Goal: Task Accomplishment & Management: Complete application form

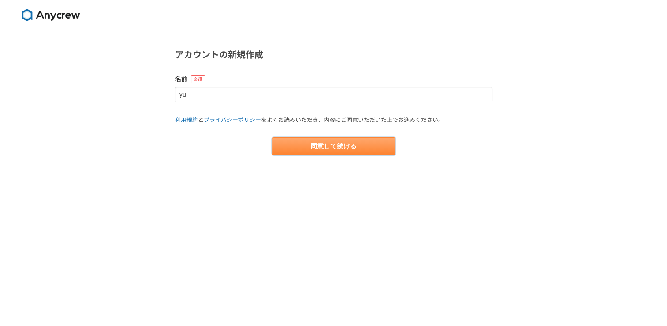
click at [305, 139] on button "同意して続ける" at bounding box center [334, 146] width 124 height 18
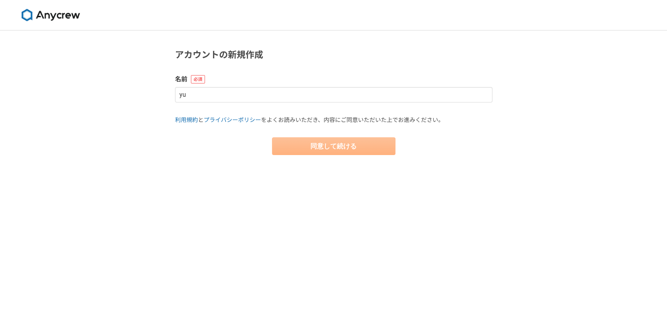
click at [302, 156] on main "アカウントの新規作成 名前 yu 利用規約 と プライバシーポリシー をよくお読みいただき、内容にご同意いただいた上でお進みください。 同意して続ける" at bounding box center [333, 110] width 335 height 160
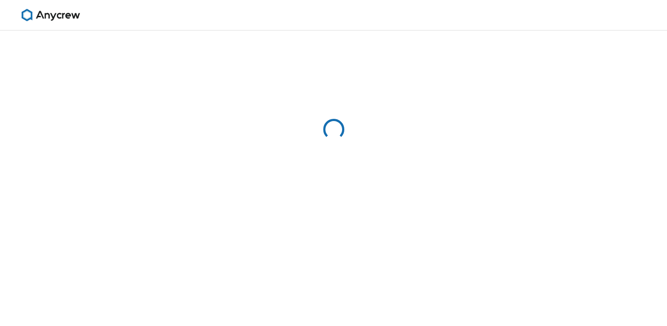
select select "13"
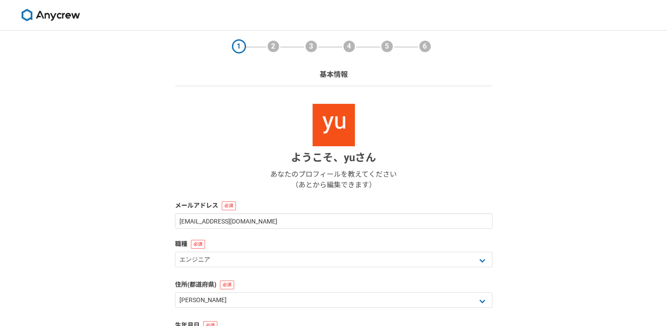
click at [159, 203] on div "1 2 3 4 5 6 基本情報 ようこそ、 yu さん あなたのプロフィールを教えてください （あとから編集できます） メールアドレス [EMAIL_ADD…" at bounding box center [333, 234] width 667 height 409
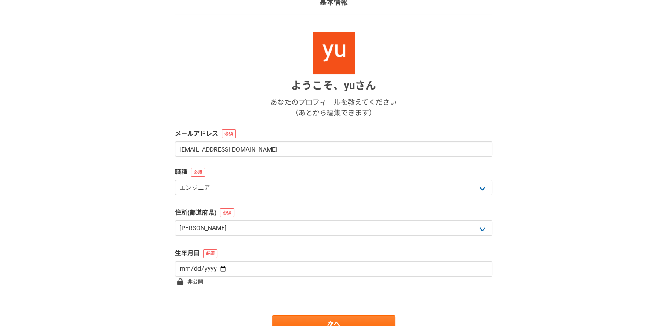
scroll to position [106, 0]
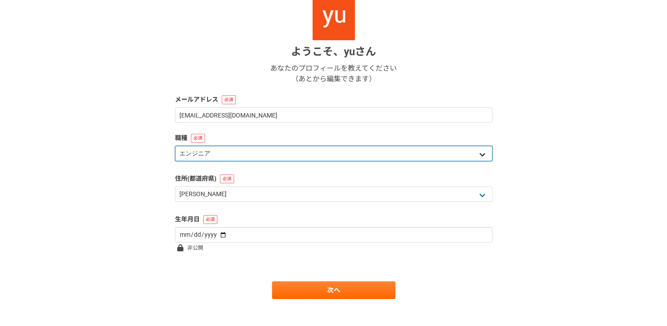
click at [247, 150] on select "エンジニア デザイナー ライター 営業 マーケティング 企画・事業開発 バックオフィス その他" at bounding box center [334, 153] width 318 height 15
select select "4"
click at [175, 146] on select "エンジニア デザイナー ライター 営業 マーケティング 企画・事業開発 バックオフィス その他" at bounding box center [334, 153] width 318 height 15
click at [326, 154] on select "エンジニア デザイナー ライター 営業 マーケティング 企画・事業開発 バックオフィス その他" at bounding box center [334, 153] width 318 height 15
click at [175, 146] on select "エンジニア デザイナー ライター 営業 マーケティング 企画・事業開発 バックオフィス その他" at bounding box center [334, 153] width 318 height 15
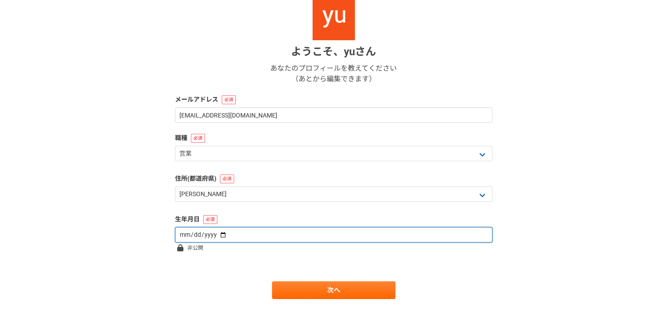
click at [251, 234] on input "date" at bounding box center [334, 234] width 318 height 15
type input "[DATE]"
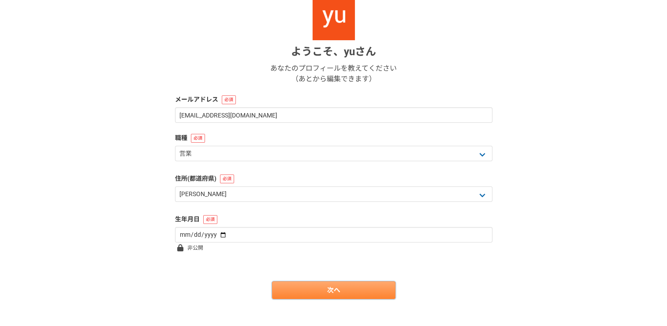
click at [292, 290] on link "次へ" at bounding box center [334, 290] width 124 height 18
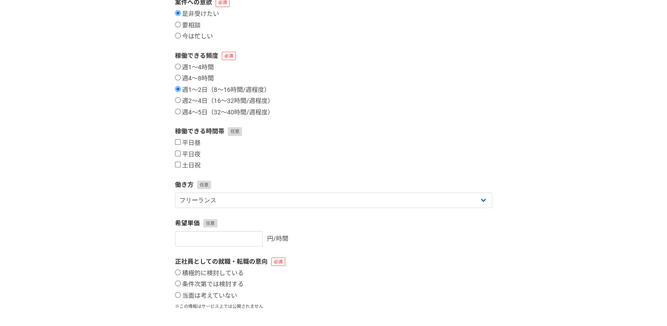
scroll to position [0, 0]
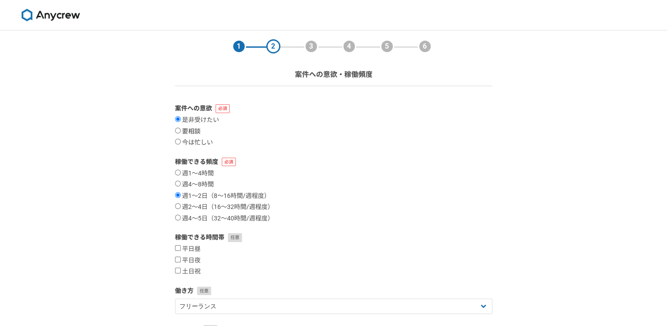
click at [185, 129] on label "要相談" at bounding box center [188, 131] width 26 height 8
click at [181, 129] on input "要相談" at bounding box center [178, 130] width 6 height 6
radio input "true"
click at [180, 121] on input "是非受けたい" at bounding box center [178, 119] width 6 height 6
radio input "true"
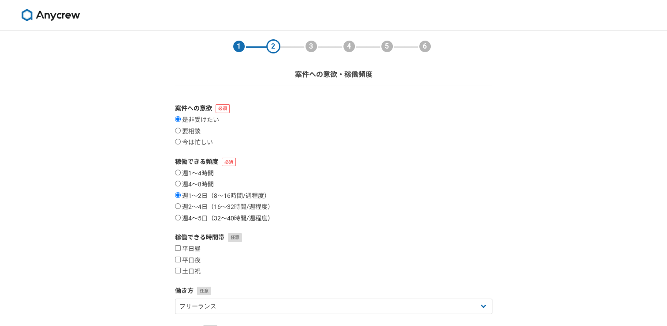
click at [175, 217] on input "週4〜5日（32〜40時間/週程度）" at bounding box center [178, 217] width 6 height 6
radio input "true"
click at [161, 225] on div "1 2 3 4 5 6 案件への意欲・稼働頻度 案件への意欲 是非受けたい 要相談 今は忙しい 稼働できる頻度 週1〜4時間 週4〜8時間 週1〜2日（8〜1…" at bounding box center [333, 263] width 667 height 466
click at [155, 251] on div "1 2 3 4 5 6 案件への意欲・稼働頻度 案件への意欲 是非受けたい 要相談 今は忙しい 稼働できる頻度 週1〜4時間 週4〜8時間 週1〜2日（8〜1…" at bounding box center [333, 263] width 667 height 466
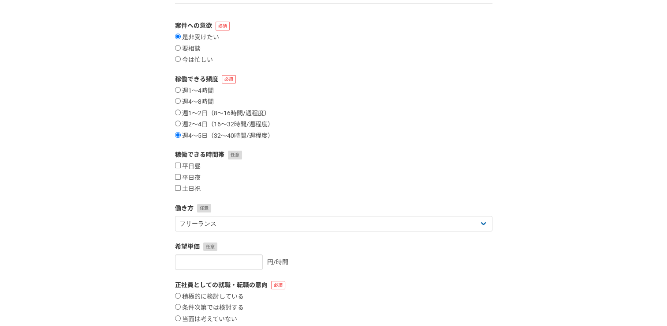
scroll to position [88, 0]
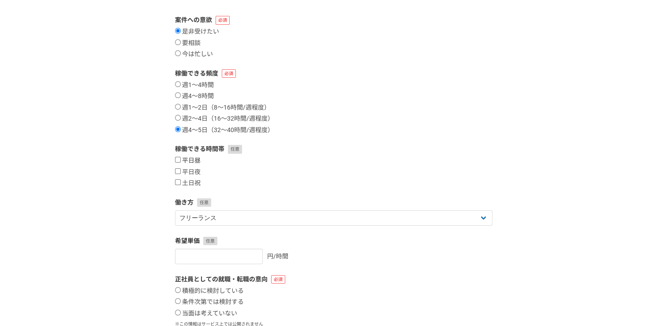
click at [179, 159] on input "平日昼" at bounding box center [178, 160] width 6 height 6
checkbox input "true"
drag, startPoint x: 156, startPoint y: 194, endPoint x: 201, endPoint y: 217, distance: 50.1
click at [201, 217] on div "1 2 3 4 5 6 案件への意欲・稼働頻度 案件への意欲 是非受けたい 要相談 今は忙しい 稼働できる頻度 週1〜4時間 週4〜8時間 週1〜2日（8〜1…" at bounding box center [333, 175] width 667 height 466
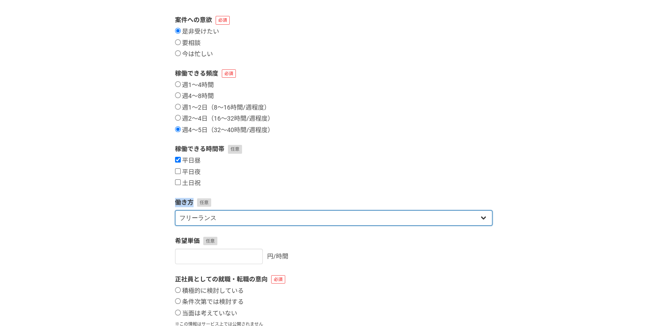
click at [201, 217] on select "フリーランス 副業 その他" at bounding box center [334, 217] width 318 height 15
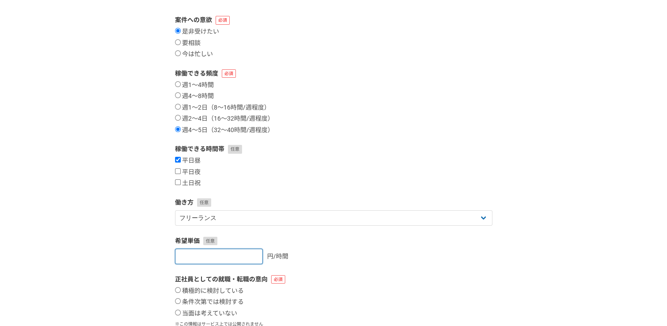
click at [196, 254] on input "number" at bounding box center [219, 255] width 88 height 15
click at [246, 254] on input "1" at bounding box center [219, 255] width 88 height 15
type input "2"
click at [246, 254] on input "2" at bounding box center [219, 255] width 88 height 15
click at [246, 260] on input "2" at bounding box center [219, 255] width 88 height 15
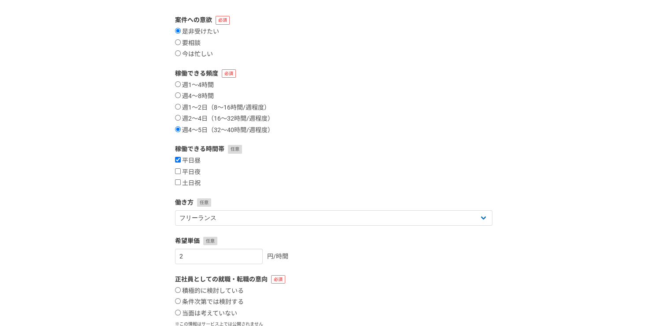
click at [109, 225] on div "1 2 3 4 5 6 案件への意欲・稼働頻度 案件への意欲 是非受けたい 要相談 今は忙しい 稼働できる頻度 週1〜4時間 週4〜8時間 週1〜2日（8〜1…" at bounding box center [333, 175] width 667 height 466
click at [201, 259] on input "[DATE]" at bounding box center [219, 255] width 88 height 15
type input "1"
type input "3000"
click at [161, 252] on div "1 2 3 4 5 6 案件への意欲・稼働頻度 案件への意欲 是非受けたい 要相談 今は忙しい 稼働できる頻度 週1〜4時間 週4〜8時間 週1〜2日（8〜1…" at bounding box center [333, 175] width 667 height 466
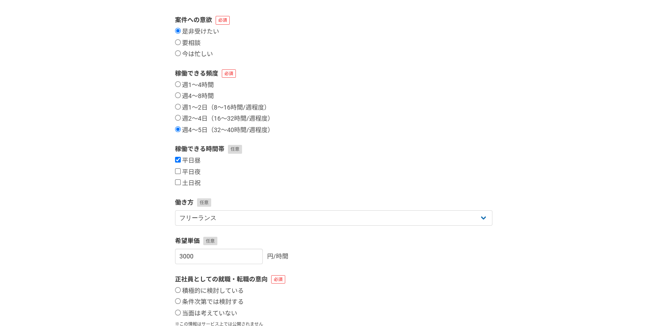
click at [144, 270] on div "1 2 3 4 5 6 案件への意欲・稼働頻度 案件への意欲 是非受けたい 要相談 今は忙しい 稼働できる頻度 週1〜4時間 週4〜8時間 週1〜2日（8〜1…" at bounding box center [333, 175] width 667 height 466
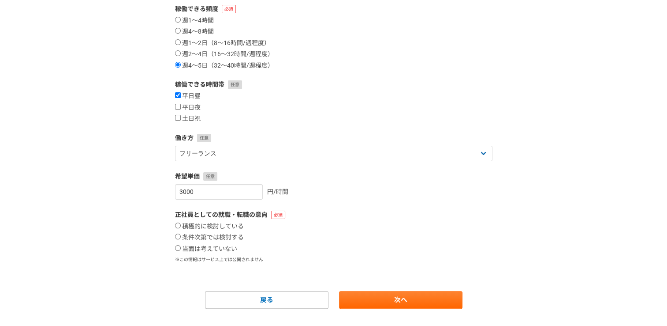
scroll to position [170, 0]
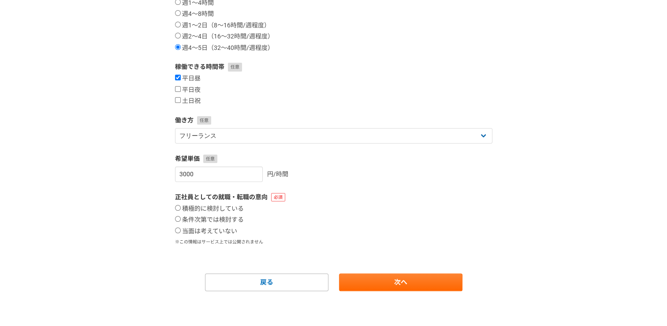
click at [144, 270] on div "1 2 3 4 5 6 案件への意欲・稼働頻度 案件への意欲 是非受けたい 要相談 今は忙しい 稼働できる頻度 週1〜4時間 週4〜8時間 週1〜2日（8〜1…" at bounding box center [333, 93] width 667 height 466
click at [186, 206] on label "積極的に検討している" at bounding box center [209, 209] width 69 height 8
click at [181, 206] on input "積極的に検討している" at bounding box center [178, 208] width 6 height 6
radio input "true"
click at [378, 285] on link "次へ" at bounding box center [401, 282] width 124 height 18
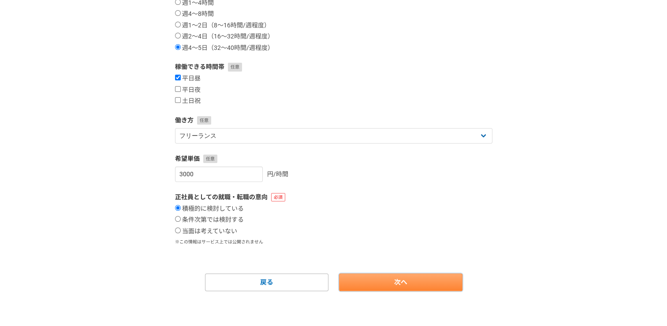
select select
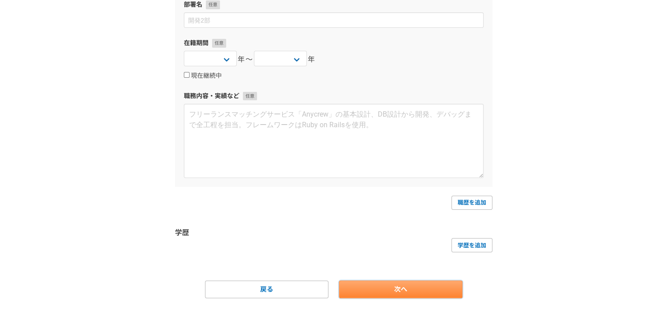
scroll to position [0, 0]
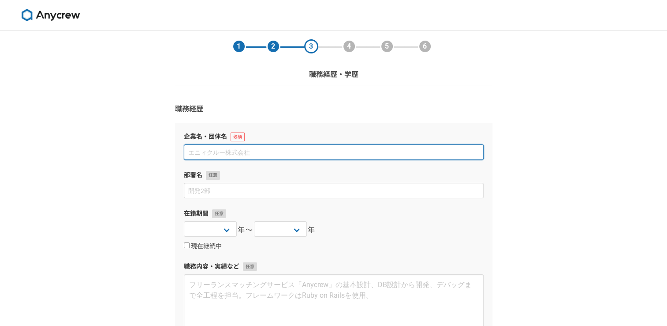
drag, startPoint x: 269, startPoint y: 146, endPoint x: 268, endPoint y: 155, distance: 9.8
click at [268, 155] on input at bounding box center [334, 151] width 300 height 15
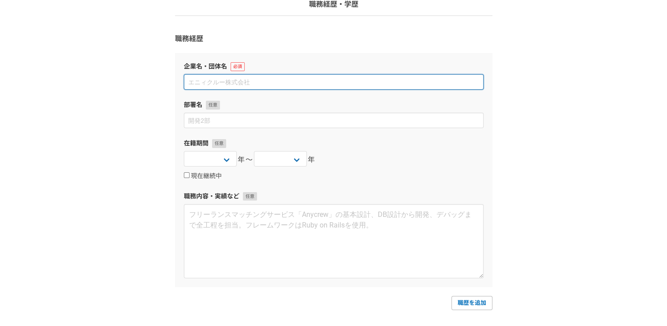
scroll to position [47, 0]
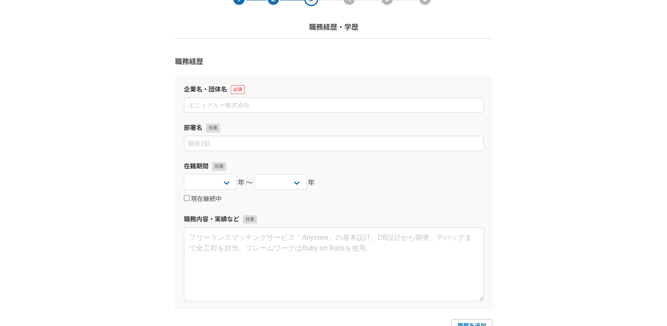
click at [367, 156] on div "企業名・団体名 部署名 在籍期間 [DATE] [DATE] [DATE] [DATE] [DATE] [DATE] [DATE] [DATE] [DATE]…" at bounding box center [334, 192] width 318 height 233
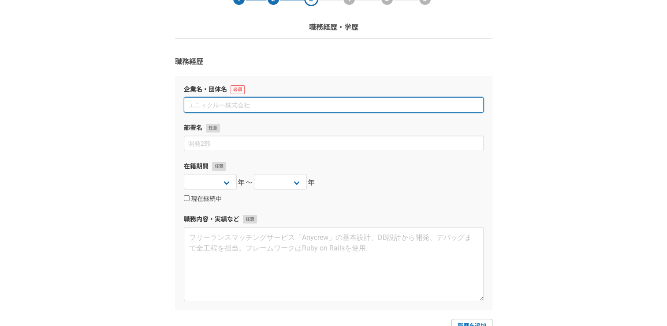
click at [285, 111] on input at bounding box center [334, 104] width 300 height 15
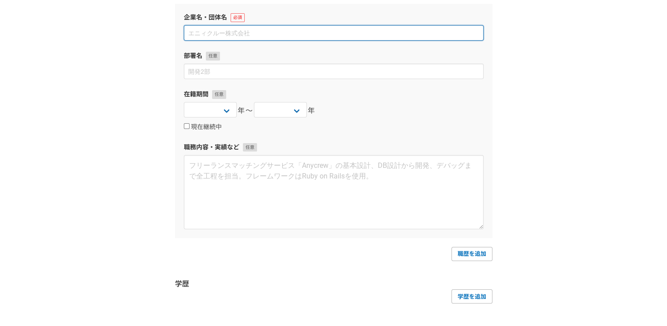
scroll to position [44, 0]
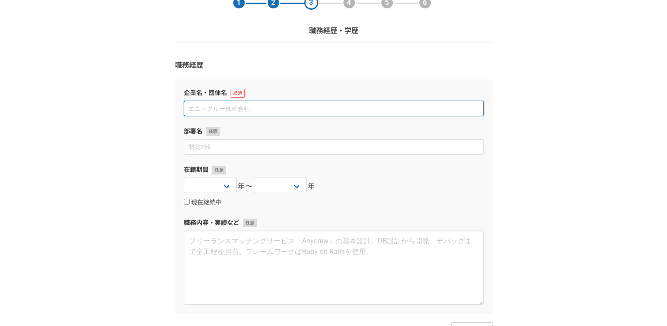
click at [386, 103] on input at bounding box center [334, 108] width 300 height 15
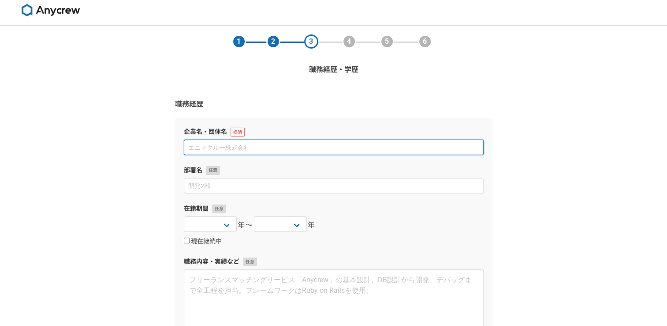
scroll to position [0, 0]
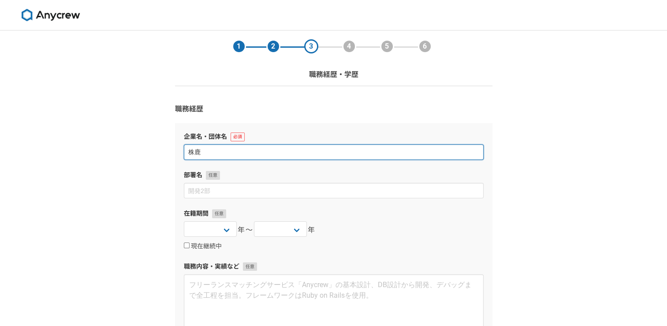
type input "株"
type input "株式会社expg family"
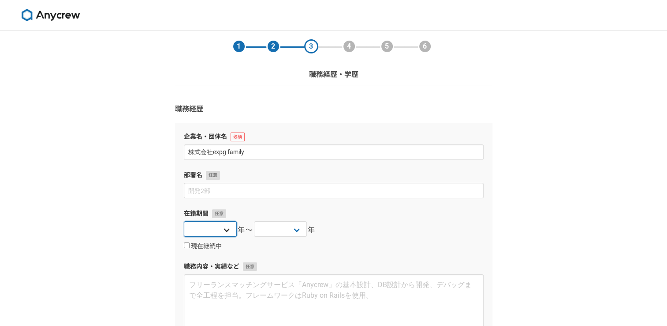
click at [192, 232] on select "[DATE] [DATE] [DATE] [DATE] [DATE] [DATE] [DATE] [DATE] [DATE] [DATE] [DATE] [D…" at bounding box center [210, 228] width 53 height 15
click at [131, 232] on div "1 2 3 4 5 6 職務経歴・学歴 職務経歴 企業名・団体名 株式会社expg family 部署名 在籍期間 [DATE] [DATE] [DATE] …" at bounding box center [333, 266] width 667 height 473
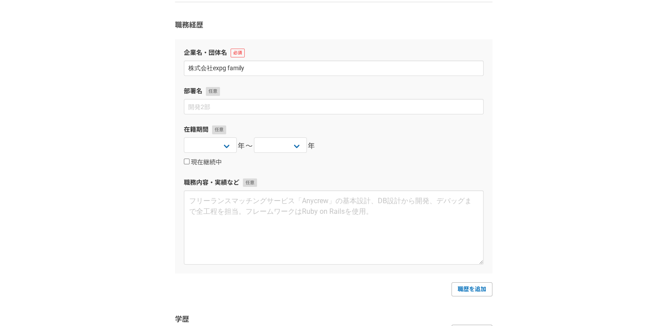
scroll to position [92, 0]
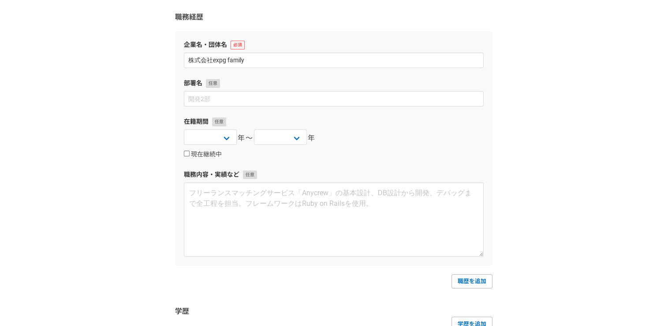
click at [488, 288] on form "職務経歴 企業名・団体名 株式会社expg family 部署名 在籍期間 [DATE] [DATE] [DATE] [DATE] [DATE] [DATE]…" at bounding box center [334, 194] width 318 height 364
click at [482, 280] on link "職歴を追加" at bounding box center [472, 281] width 41 height 14
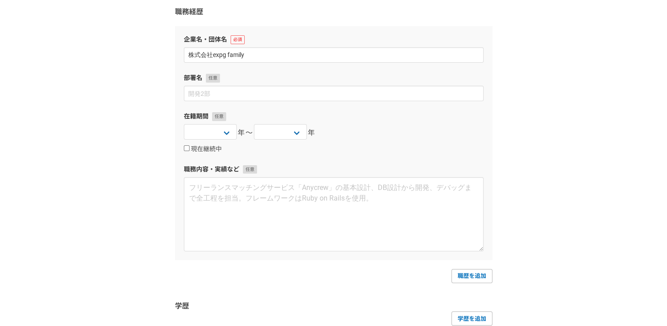
select select
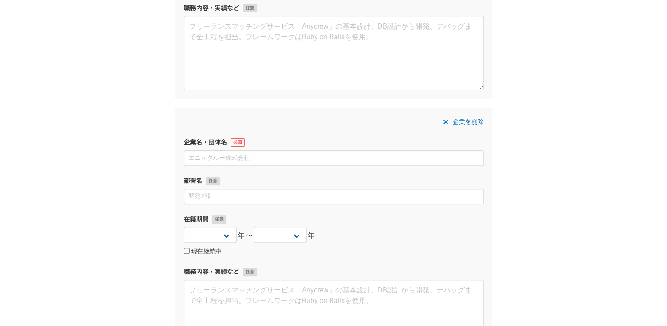
scroll to position [286, 0]
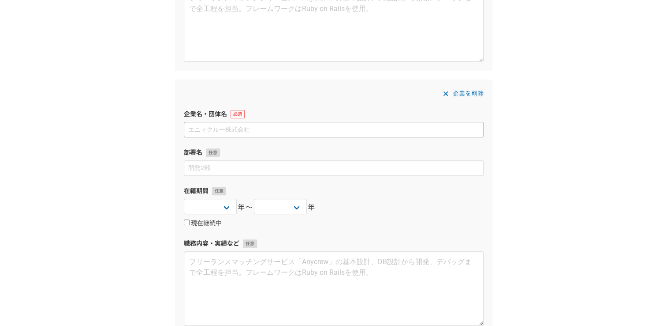
click at [432, 130] on input at bounding box center [334, 129] width 300 height 15
click at [435, 131] on input "ASKUL LOGISTかｂ" at bounding box center [334, 129] width 300 height 15
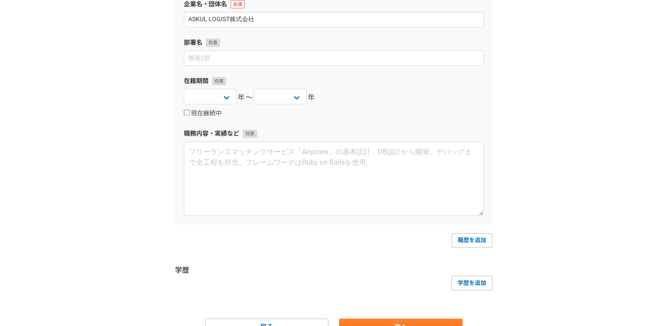
scroll to position [441, 0]
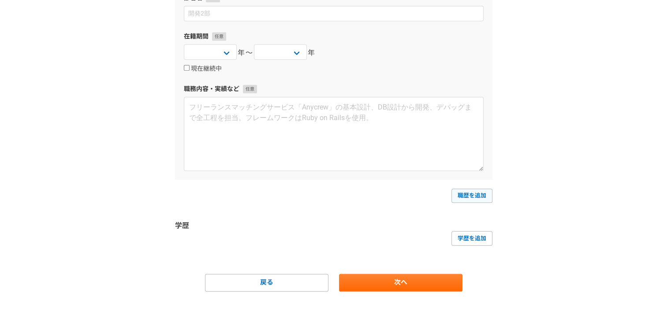
type input "ASKUL LOGIST株式会社"
click at [483, 199] on link "職歴を追加" at bounding box center [472, 195] width 41 height 14
select select
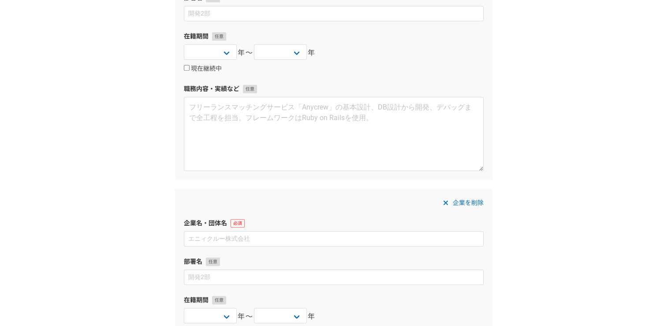
click at [245, 225] on label "企業名・団体名" at bounding box center [334, 222] width 300 height 9
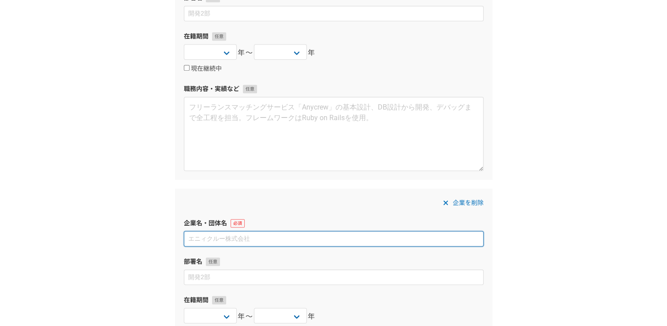
click at [253, 239] on input at bounding box center [334, 238] width 300 height 15
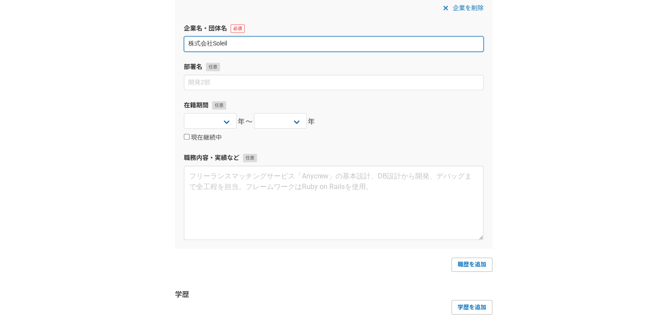
scroll to position [704, 0]
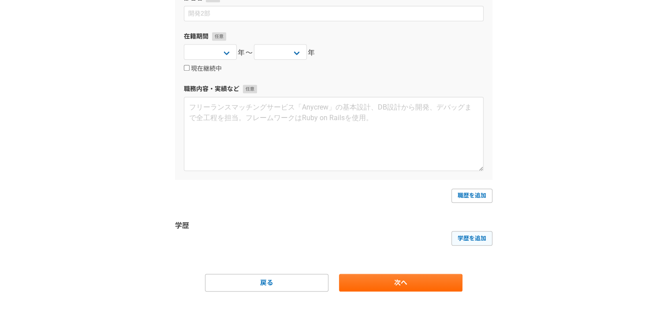
type input "株式会社Soleil"
click at [461, 243] on link "学歴を追加" at bounding box center [472, 238] width 41 height 14
select select
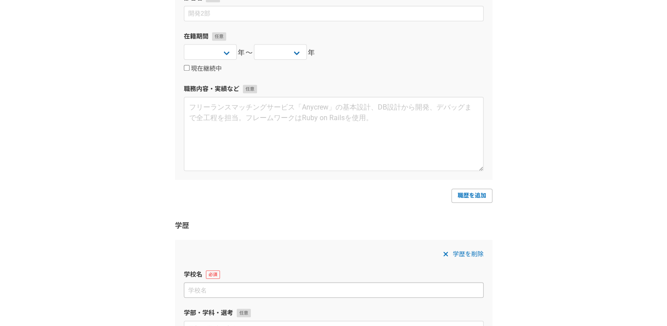
click at [235, 286] on input at bounding box center [334, 289] width 300 height 15
click at [235, 286] on input "ｔ" at bounding box center [334, 289] width 300 height 15
type input "東洋大学"
drag, startPoint x: 589, startPoint y: 230, endPoint x: 659, endPoint y: 235, distance: 69.8
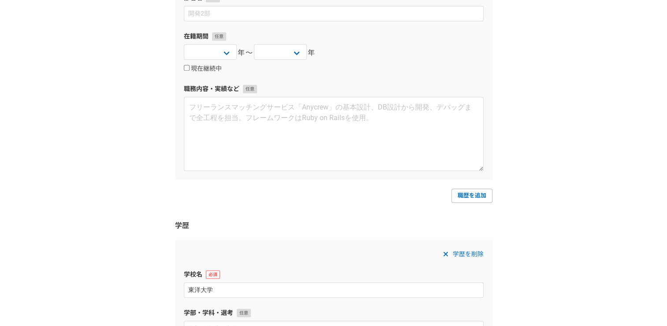
scroll to position [879, 0]
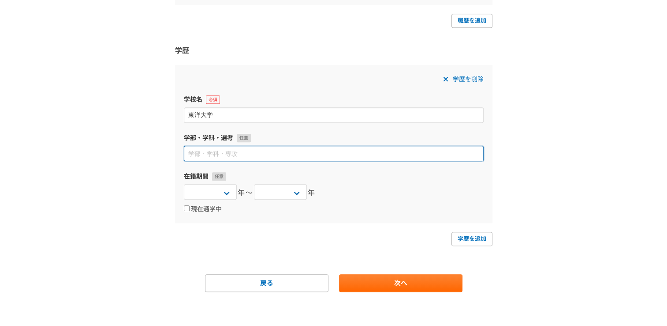
click at [248, 155] on input at bounding box center [334, 153] width 300 height 15
click at [248, 155] on input "ｂ" at bounding box center [334, 153] width 300 height 15
type input "文学部・[PERSON_NAME]文学科"
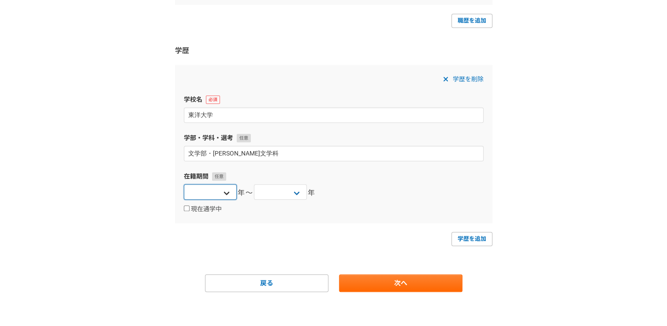
click at [231, 184] on select "[DATE] [DATE] [DATE] [DATE] [DATE] [DATE] [DATE] [DATE] [DATE] [DATE] [DATE] [D…" at bounding box center [210, 191] width 53 height 15
select select "[DATE]"
click at [184, 184] on select "[DATE] [DATE] [DATE] [DATE] [DATE] [DATE] [DATE] [DATE] [DATE] [DATE] [DATE] [D…" at bounding box center [210, 191] width 53 height 15
click at [289, 184] on select "[DATE] [DATE] [DATE] [DATE] [DATE] [DATE] [DATE] [DATE] [DATE] [DATE] [DATE] [D…" at bounding box center [280, 191] width 53 height 15
select select "[DATE]"
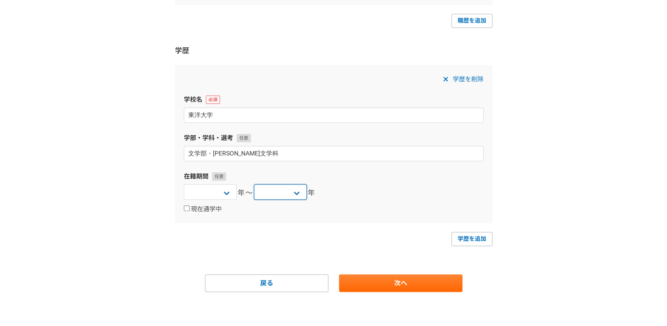
click at [254, 184] on select "[DATE] [DATE] [DATE] [DATE] [DATE] [DATE] [DATE] [DATE] [DATE] [DATE] [DATE] [D…" at bounding box center [280, 191] width 53 height 15
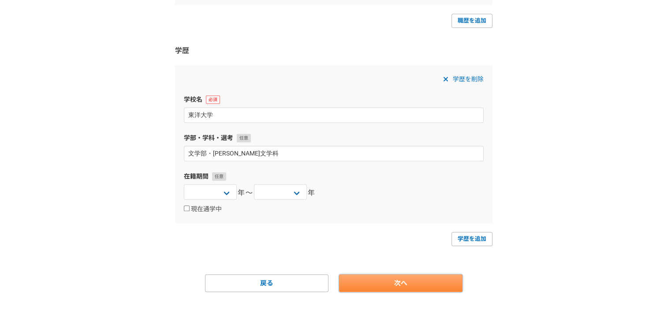
click at [374, 283] on link "次へ" at bounding box center [401, 283] width 124 height 18
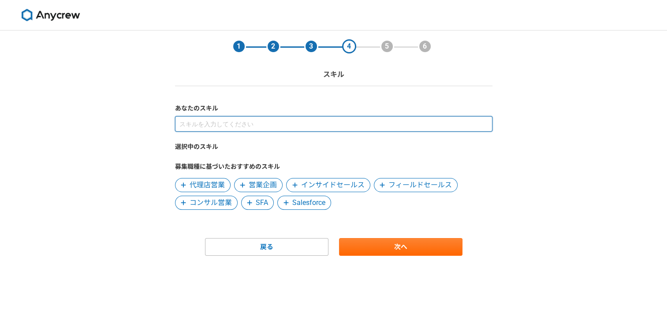
click at [311, 127] on input at bounding box center [334, 123] width 318 height 15
click at [247, 126] on input at bounding box center [334, 123] width 318 height 15
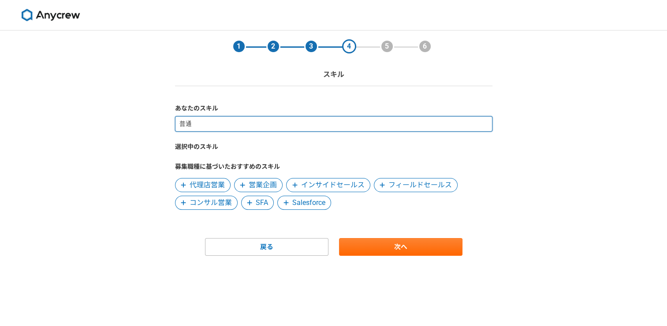
type input "普"
click at [232, 122] on input at bounding box center [334, 123] width 318 height 15
type input "営業、販売、店長、人事"
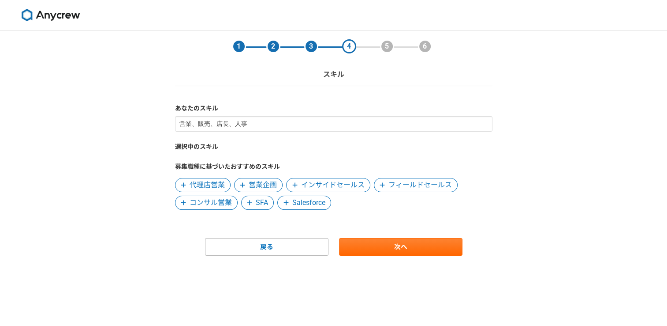
click at [141, 208] on div "1 2 3 4 5 6 スキル あなたのスキル 営業、販売、店長、人事 選択中のスキル 募集職種に基づいたおすすめのスキル 代理店営業 営業企画 インサイドセ…" at bounding box center [333, 177] width 667 height 295
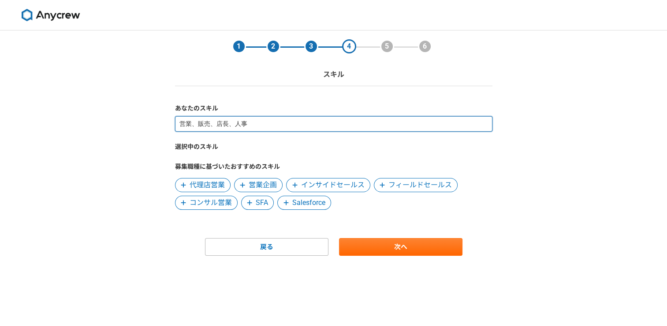
click at [280, 121] on input "営業、販売、店長、人事" at bounding box center [334, 123] width 318 height 15
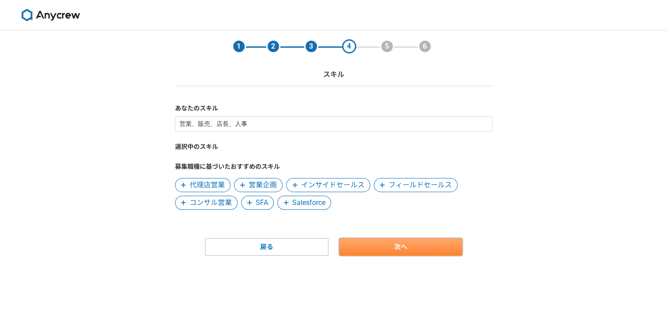
click at [367, 250] on link "次へ" at bounding box center [401, 247] width 124 height 18
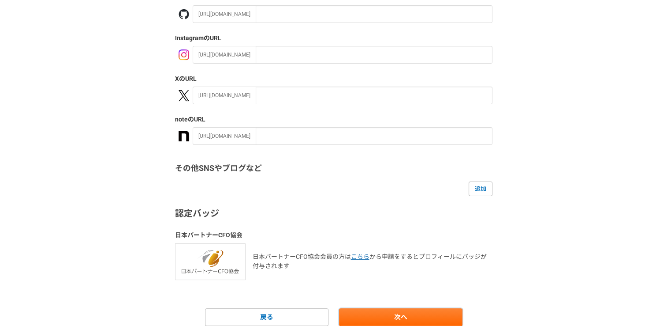
scroll to position [159, 0]
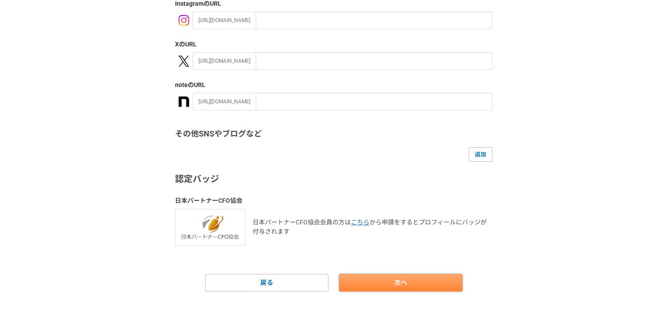
click at [409, 274] on link "次へ" at bounding box center [401, 283] width 124 height 18
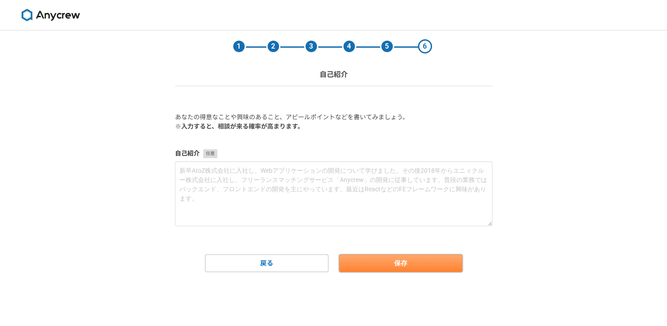
click at [358, 260] on button "保存" at bounding box center [401, 263] width 124 height 18
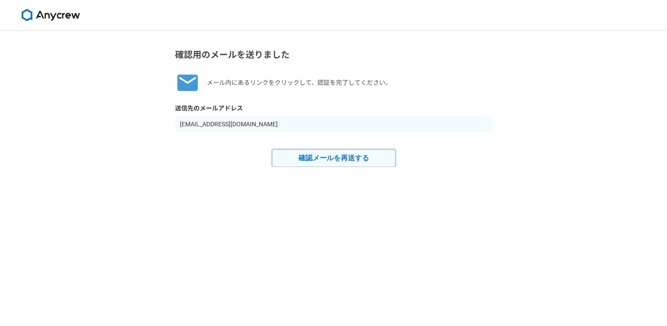
click at [347, 150] on button "確認メールを再送する" at bounding box center [334, 158] width 124 height 18
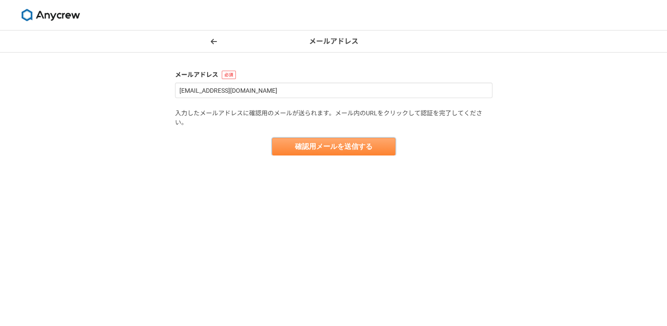
click at [310, 153] on button "確認用メールを送信する" at bounding box center [334, 147] width 124 height 18
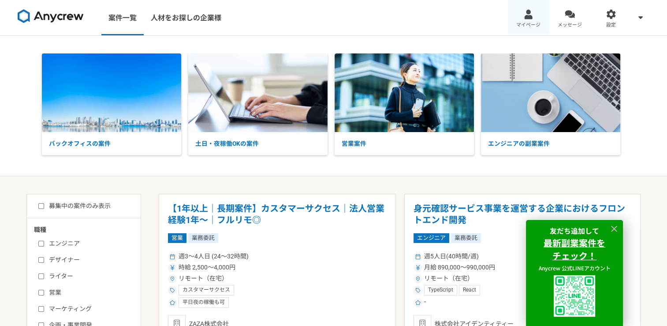
click at [534, 22] on span "マイページ" at bounding box center [529, 25] width 24 height 7
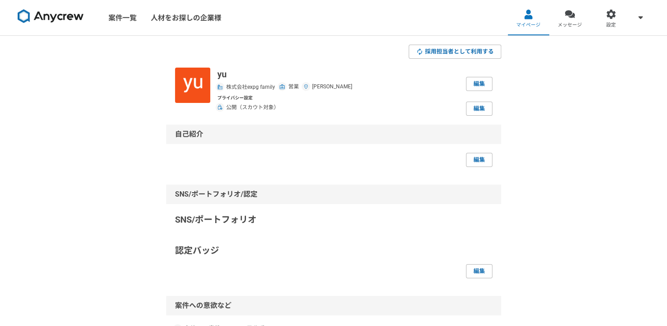
click at [78, 19] on img at bounding box center [51, 16] width 66 height 14
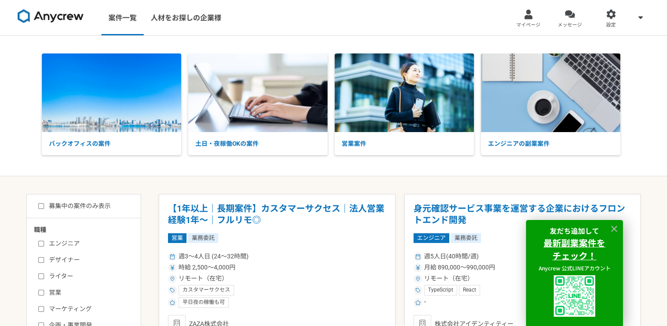
drag, startPoint x: 194, startPoint y: 177, endPoint x: 165, endPoint y: 177, distance: 28.7
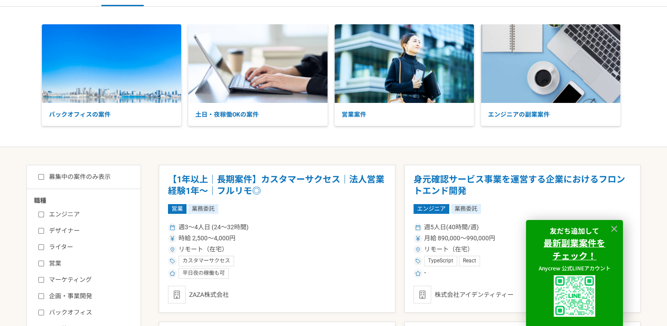
scroll to position [35, 0]
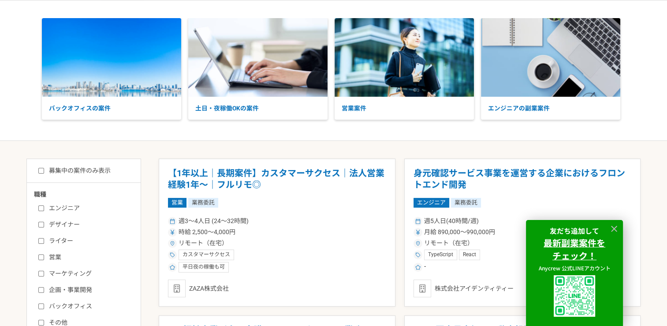
click at [165, 177] on article "【1年以上｜長期案件】カスタマーサクセス｜法人営業経験1年〜｜フルリモ◎ 営業 業務委託 週3〜4人日 (24〜32時間) 時給 2,500〜4,000円 リ…" at bounding box center [277, 232] width 237 height 148
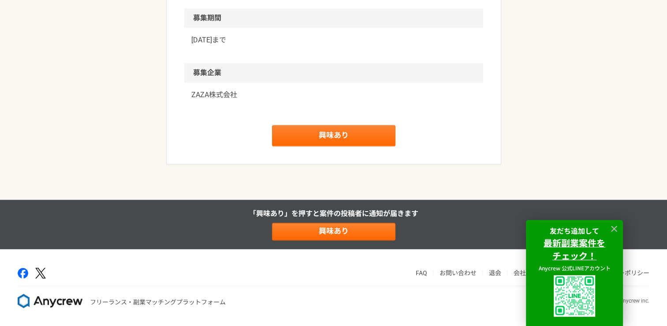
scroll to position [1140, 0]
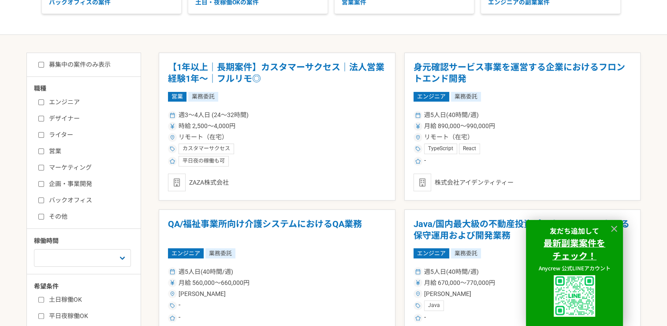
scroll to position [159, 0]
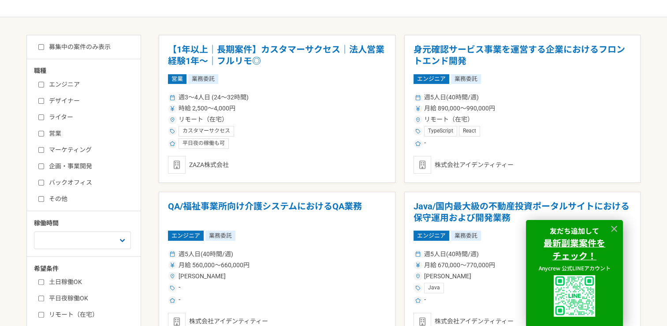
click at [45, 153] on label "マーケティング" at bounding box center [88, 149] width 101 height 9
click at [44, 153] on input "マーケティング" at bounding box center [41, 150] width 6 height 6
checkbox input "true"
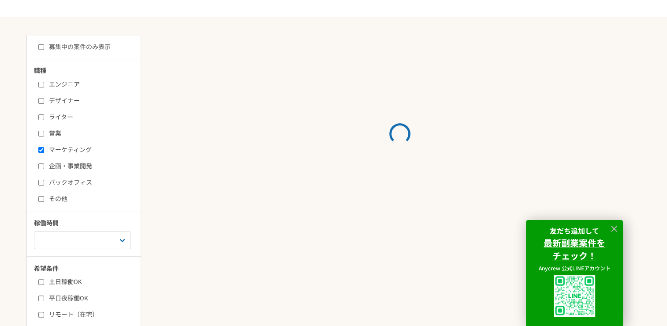
click at [42, 136] on label "営業" at bounding box center [88, 133] width 101 height 9
click at [42, 136] on input "営業" at bounding box center [41, 134] width 6 height 6
checkbox input "true"
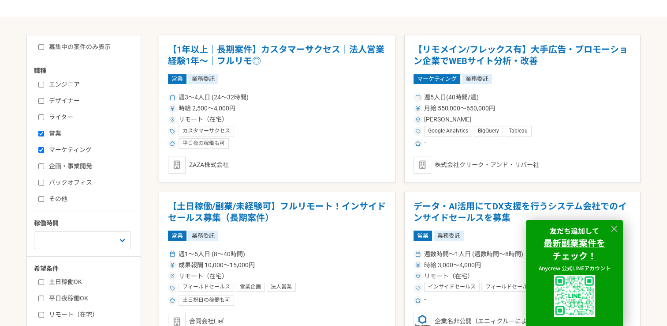
click at [45, 117] on label "ライター" at bounding box center [88, 116] width 101 height 9
click at [44, 117] on input "ライター" at bounding box center [41, 117] width 6 height 6
click at [42, 112] on label "ライター" at bounding box center [88, 116] width 101 height 9
click at [42, 114] on input "ライター" at bounding box center [41, 117] width 6 height 6
checkbox input "false"
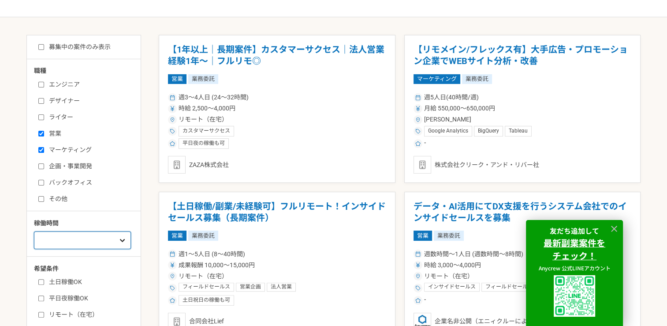
click at [49, 247] on select "週1人日（8時間）以下 週2人日（16時間）以下 週3人日（24時間）以下 週4人日（32時間）以下 週5人日（40時間）以下" at bounding box center [82, 240] width 97 height 18
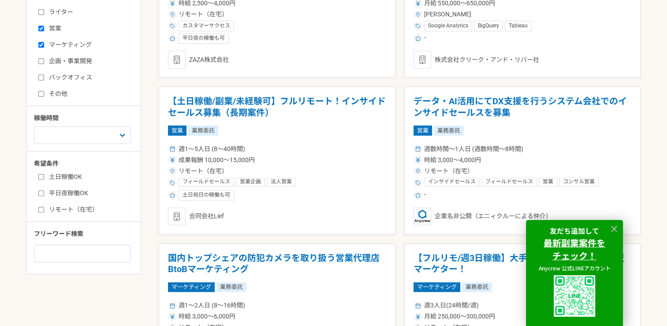
scroll to position [265, 0]
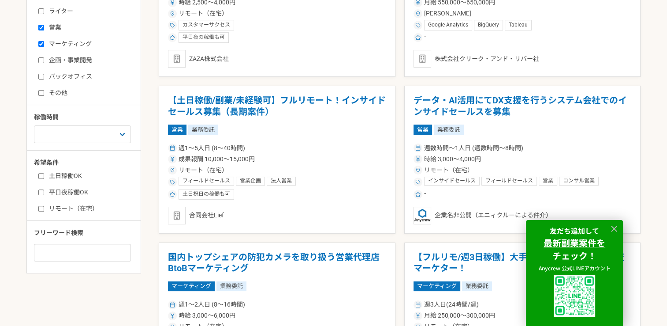
click at [41, 173] on input "土日稼働OK" at bounding box center [41, 176] width 6 height 6
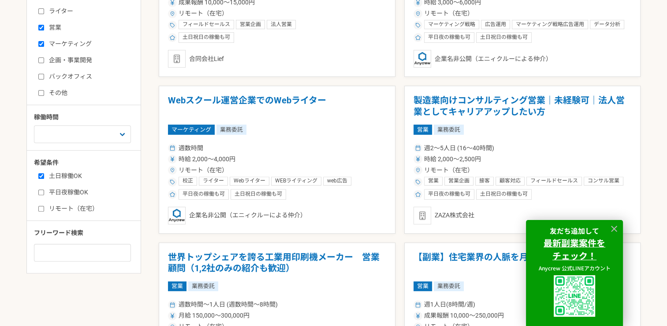
click at [41, 173] on input "土日稼働OK" at bounding box center [41, 176] width 6 height 6
checkbox input "false"
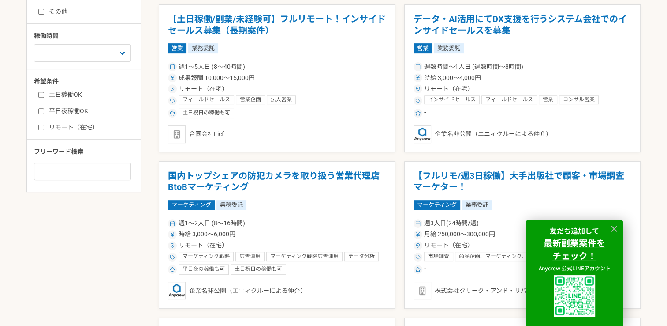
scroll to position [353, 0]
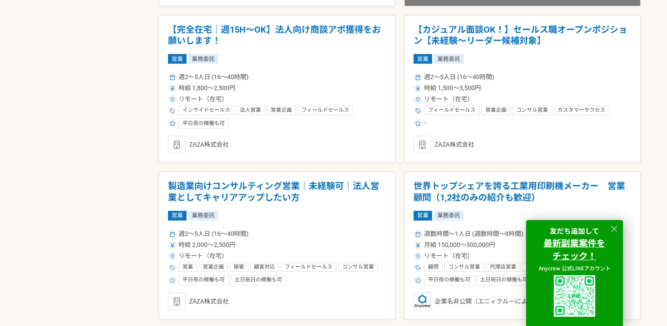
scroll to position [812, 0]
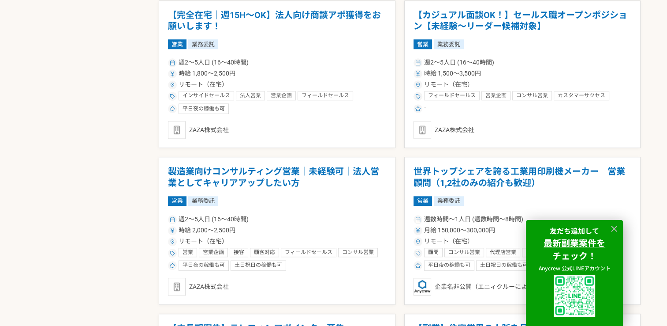
click at [148, 149] on div "募集中の案件のみ表示 職種 エンジニア デザイナー ライター 営業 マーケティング 企画・事業開発 バックオフィス その他 稼働時間 週1人日（8時間）以下 …" at bounding box center [333, 187] width 615 height 1626
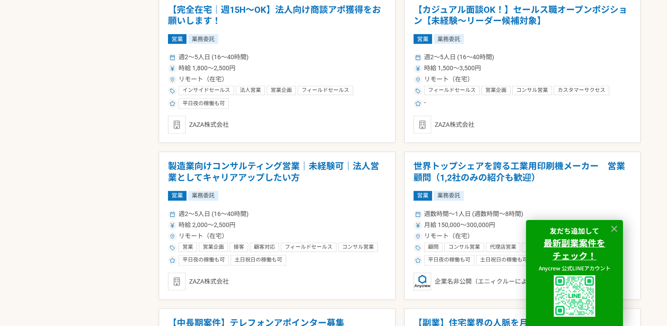
scroll to position [829, 0]
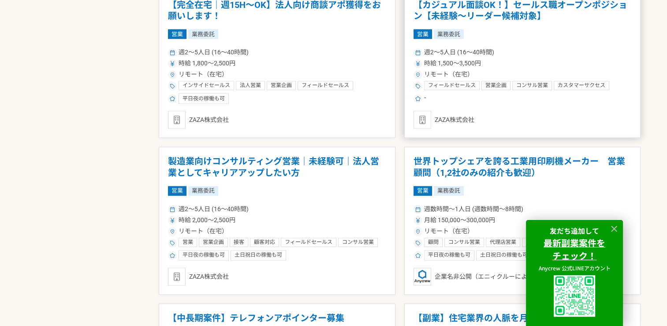
click at [485, 15] on h1 "【カジュアル面談OK！】セールス職オープンポジション【未経験〜リーダー候補対象】" at bounding box center [523, 11] width 218 height 22
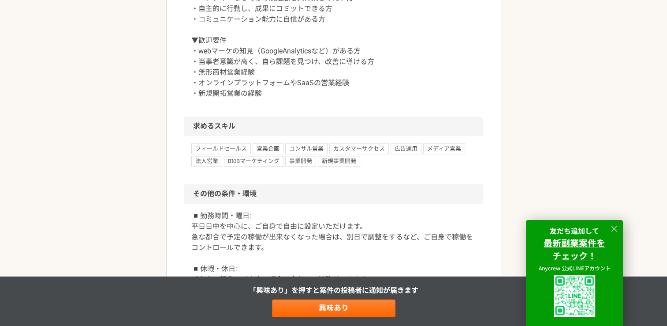
scroll to position [1006, 0]
